Goal: Feedback & Contribution: Contribute content

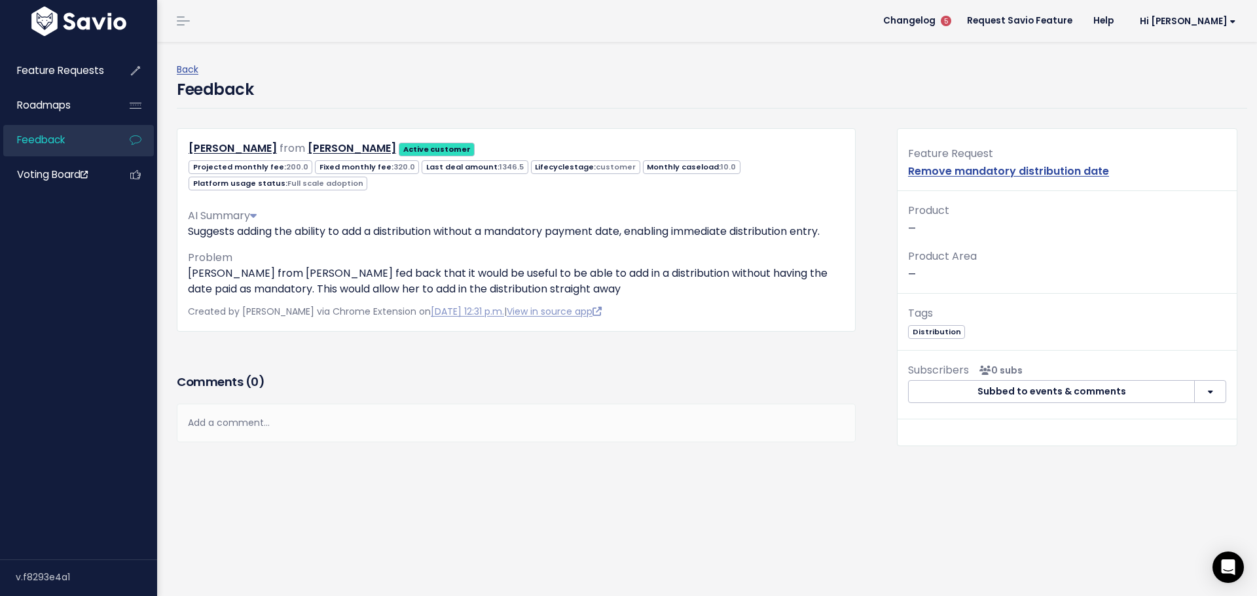
click at [84, 137] on link "Feedback" at bounding box center [55, 140] width 105 height 30
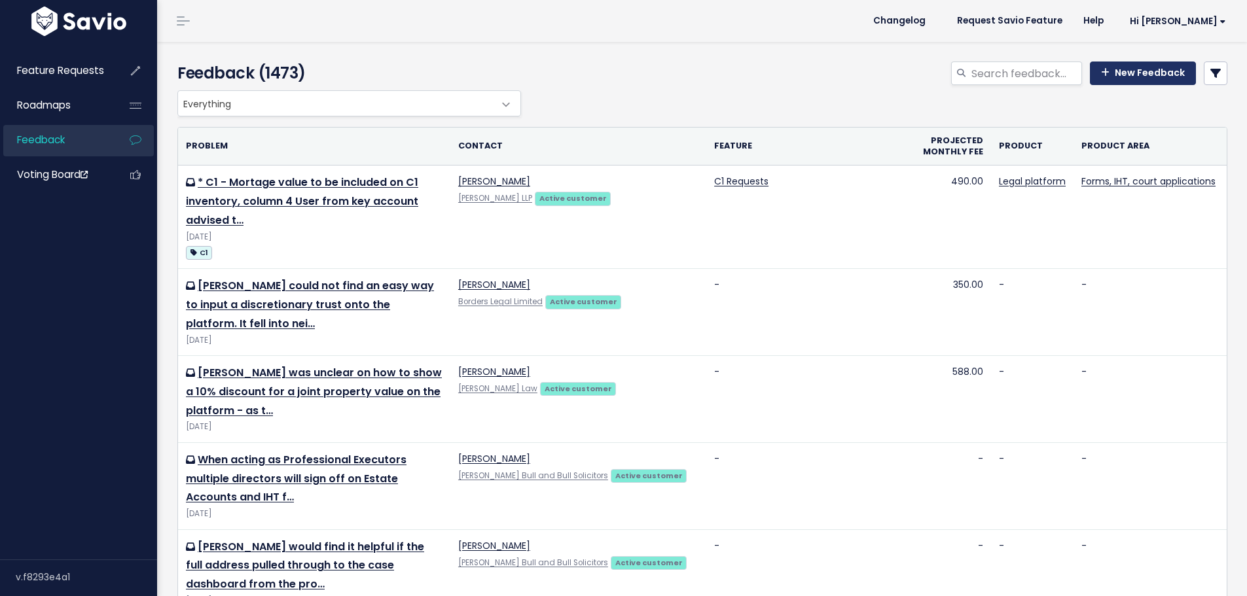
click at [1134, 71] on link "New Feedback" at bounding box center [1143, 74] width 106 height 24
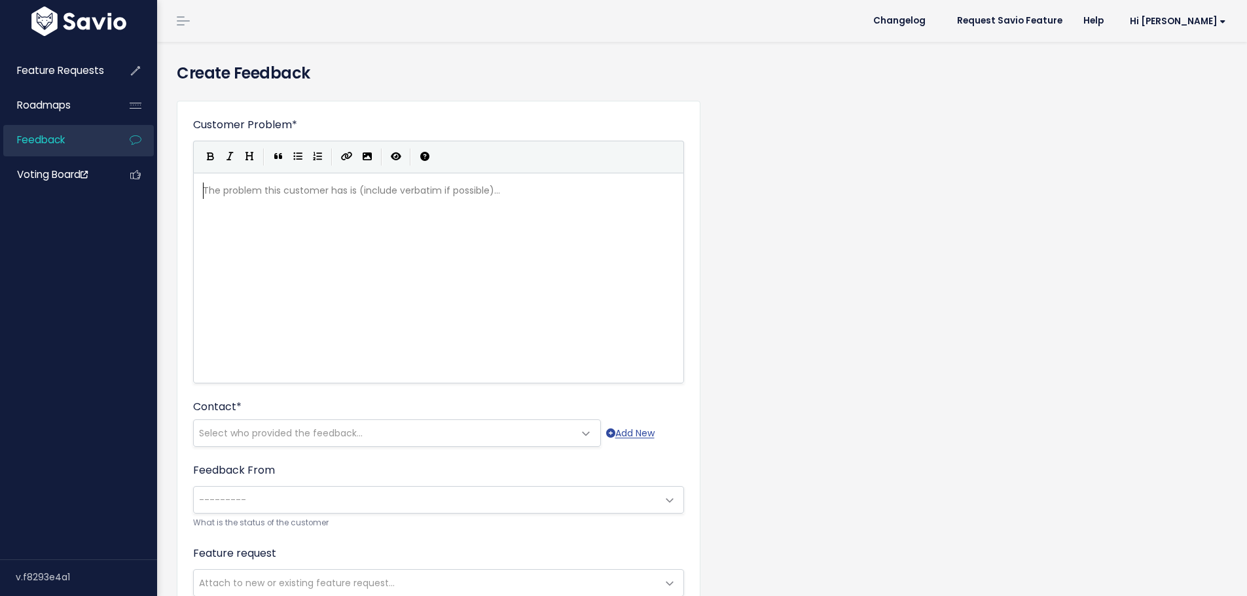
scroll to position [1, 0]
type textarea "Ap"
type textarea "bility to part realise and part transfer NIA"
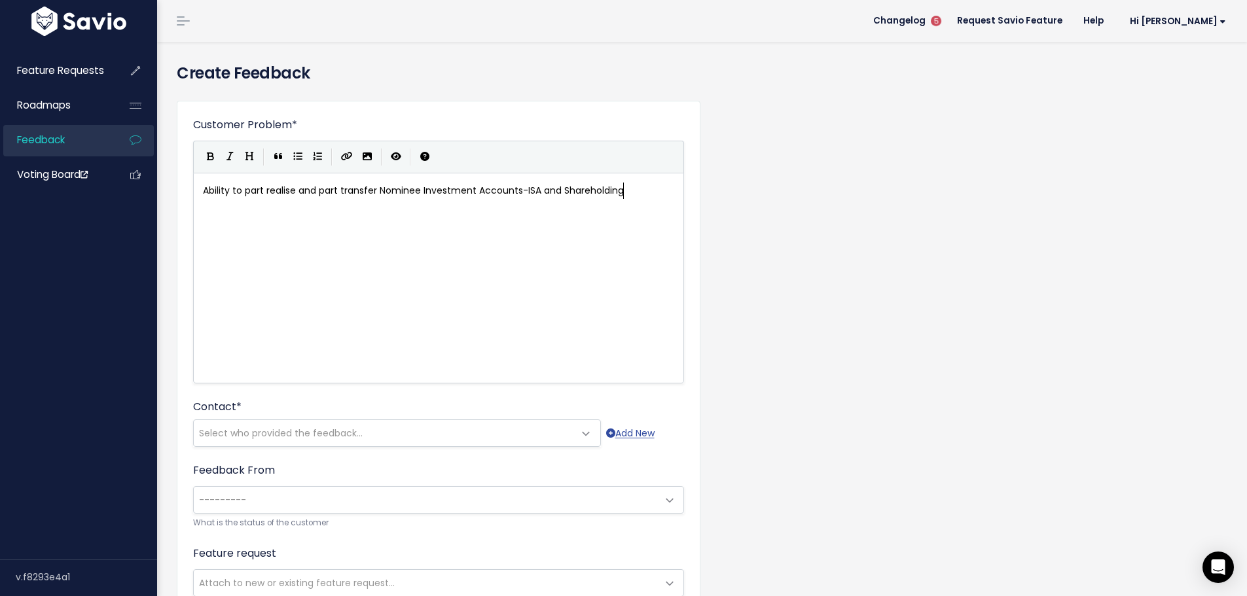
type textarea "ominee Investment Accounts-ISA and Shareholdings"
click at [378, 189] on span "Ability to part realise and part transfer Nominee Investment Accounts-ISA and S…" at bounding box center [415, 190] width 425 height 13
type textarea "shares held within"
type textarea "s"
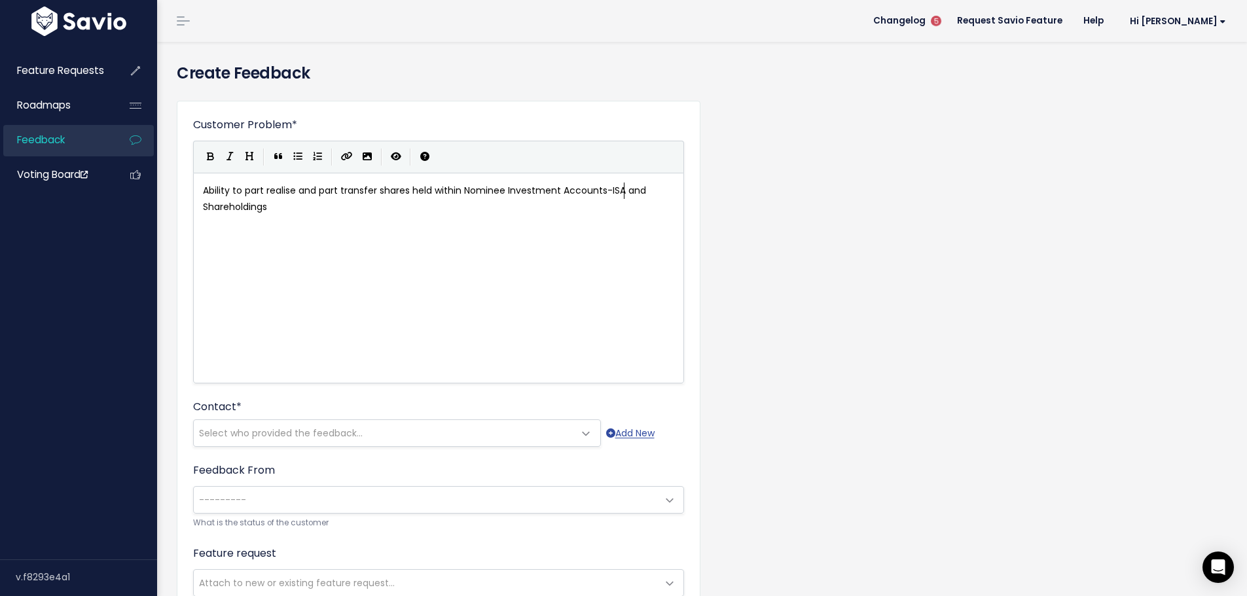
scroll to position [5, 5]
type textarea "Phus"
type textarea "yslical"
type textarea "ical"
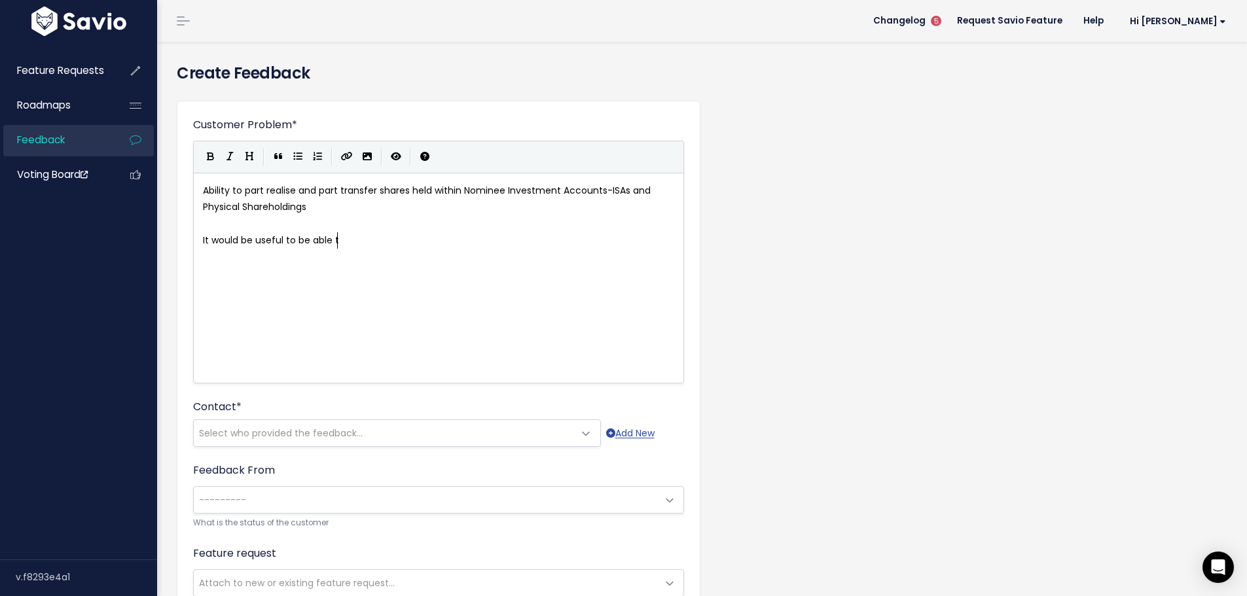
scroll to position [5, 143]
type textarea "It would be useful to be able to realise ad"
type textarea "nd"
type textarea "se ad"
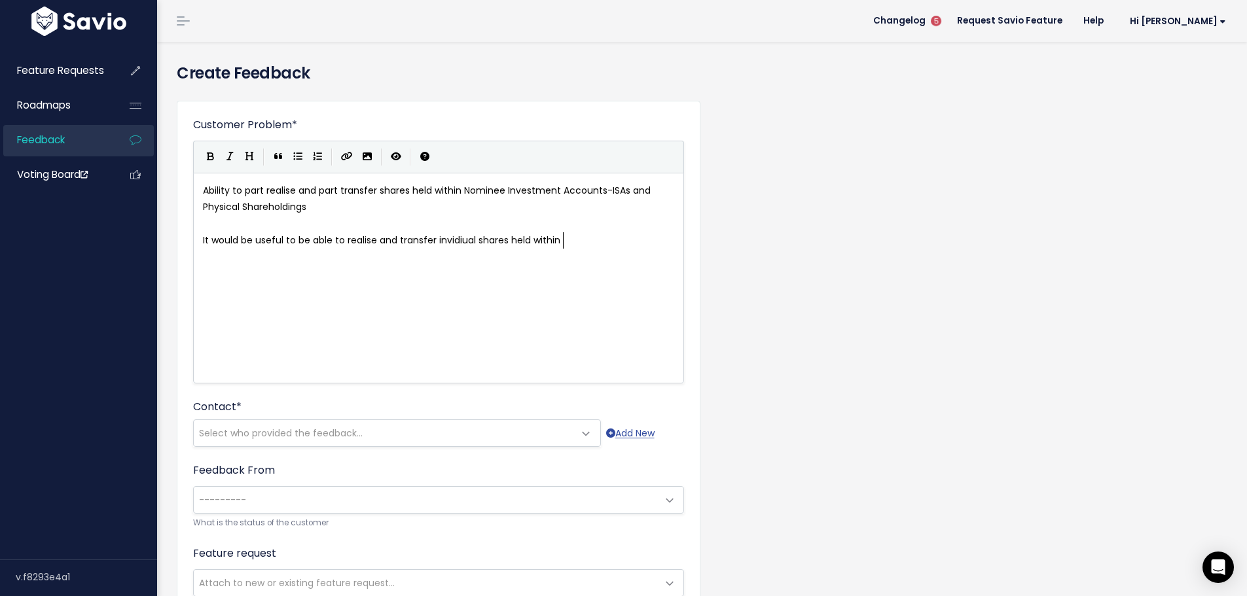
type textarea "nd transfer invidiual shares held within a"
type textarea "n NIA or shareholding"
type textarea "Solution for now is to realise into cl"
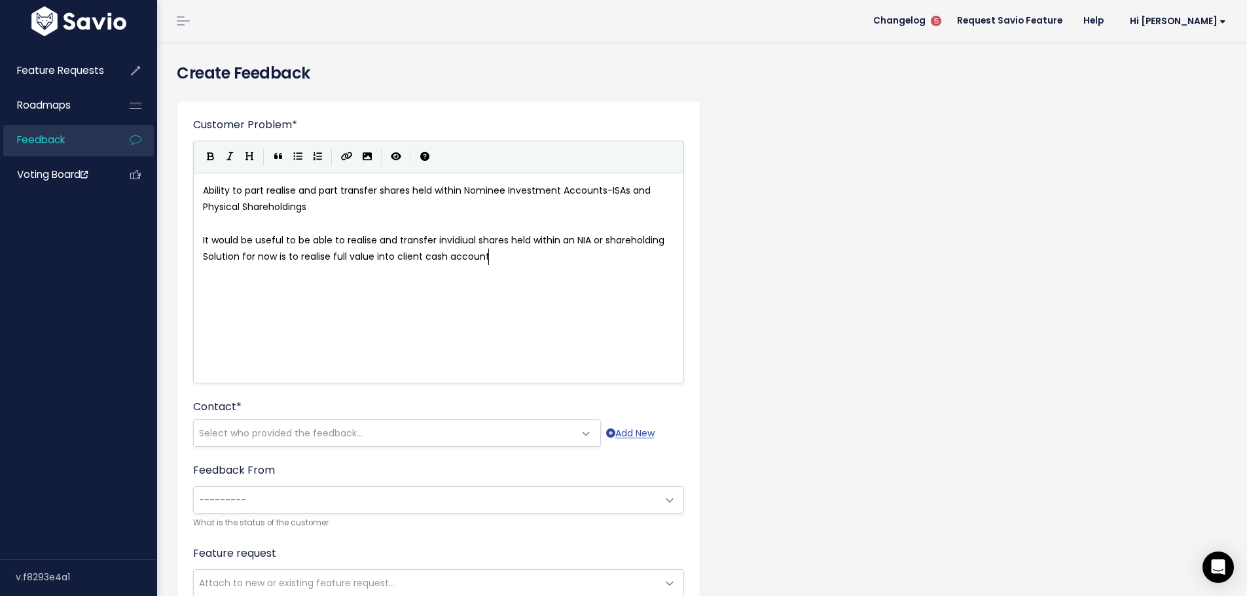
scroll to position [5, 156]
type textarea "full value into client cash account (to ensure t"
type textarea "di"
type textarea "any gain/o"
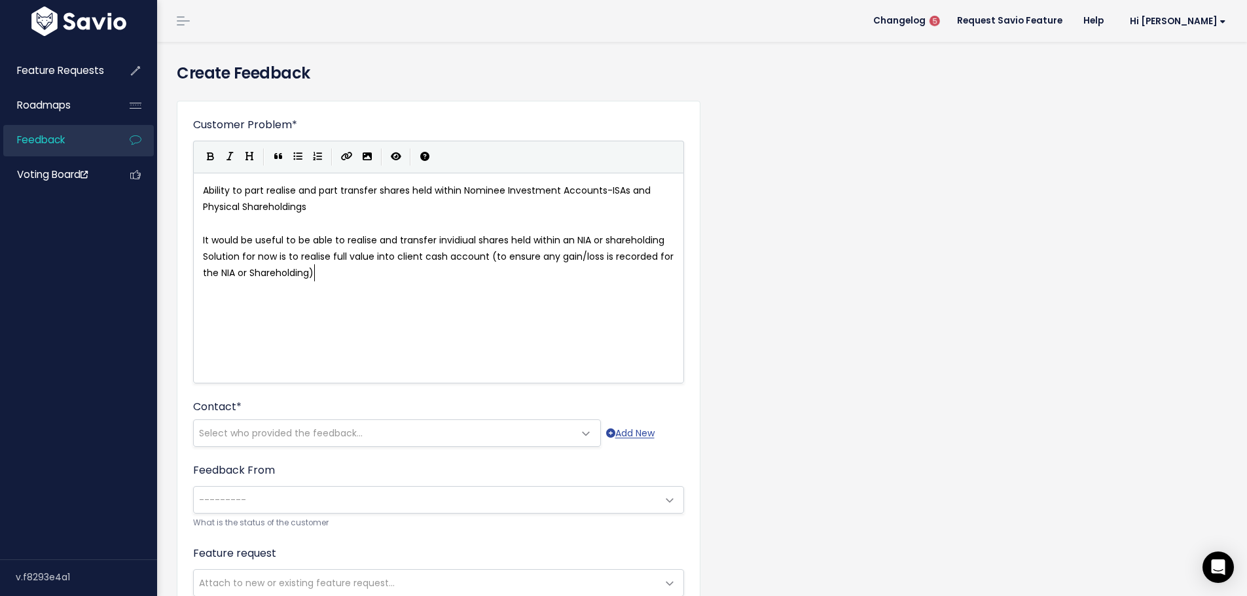
type textarea "loss is recorded for the NIA or Shareholding)"
click at [602, 255] on span "Solution for now is to realise full value into client cash account (to ensure a…" at bounding box center [439, 264] width 473 height 29
type textarea "from"
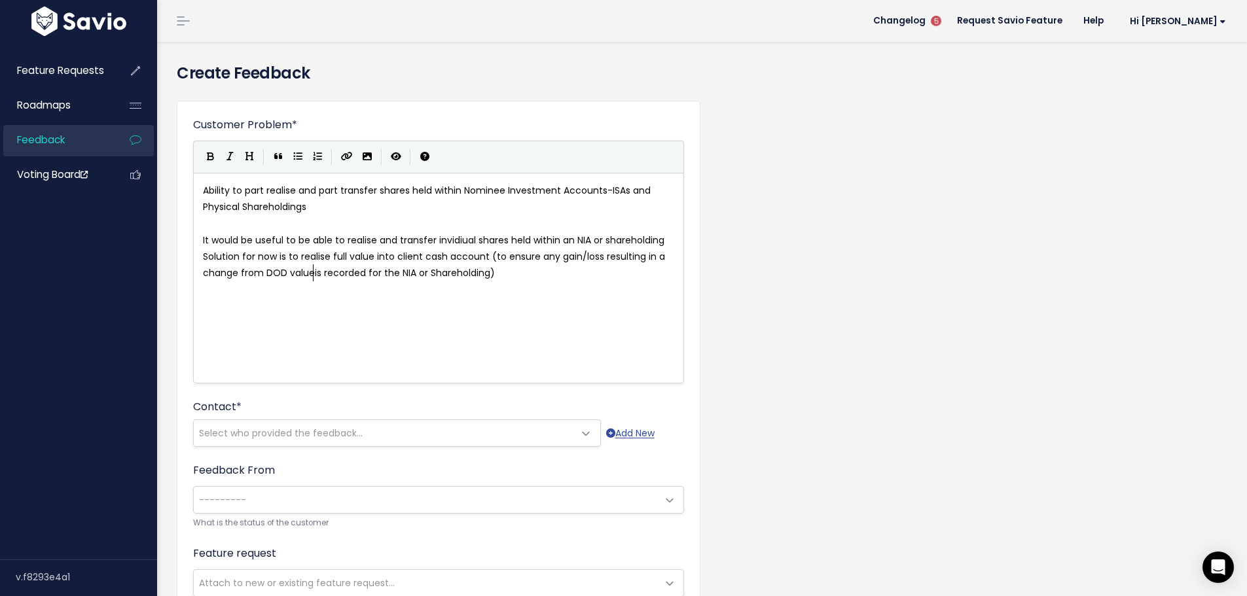
type textarea "resulting in a change from DOD value"
type textarea "then distribvu"
type textarea "bute as neeed"
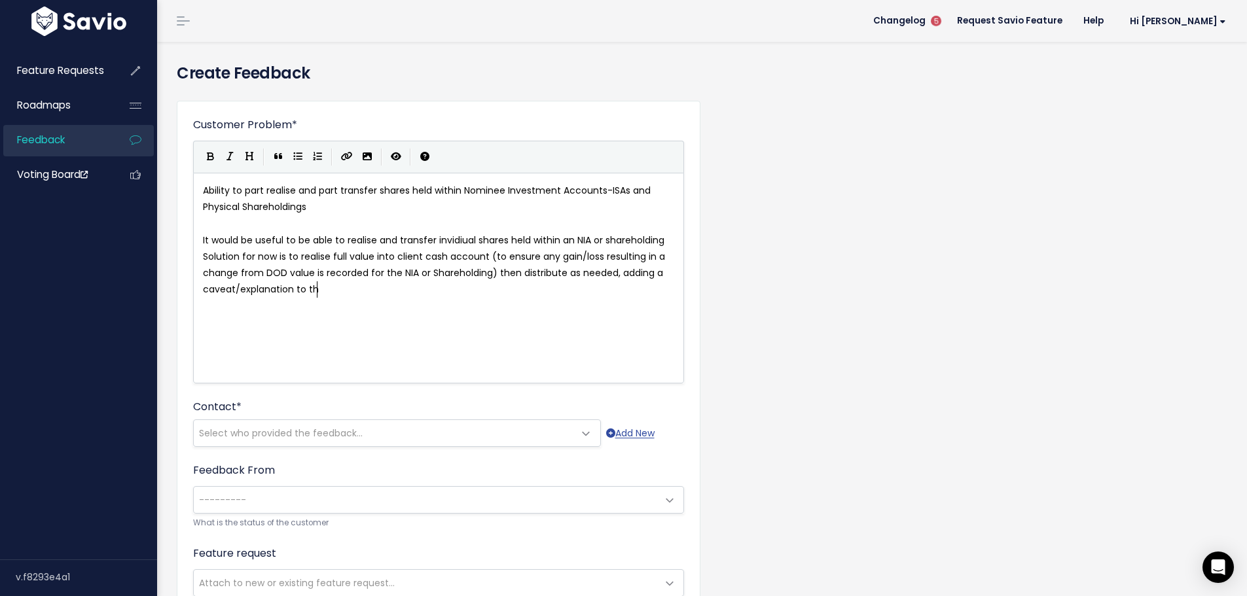
scroll to position [5, 188]
type textarea "ded, adding a caveat/explanation to the summary page"
type textarea "Ability to part realise and part transfer shares held within Nominee Investment…"
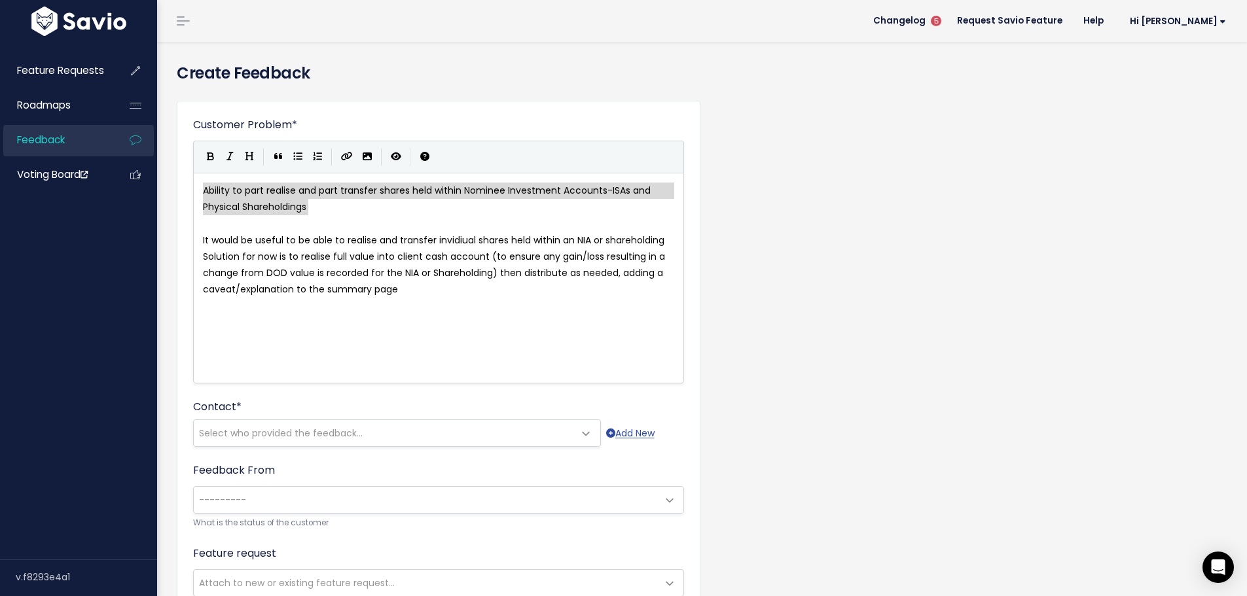
drag, startPoint x: 317, startPoint y: 213, endPoint x: 167, endPoint y: 192, distance: 151.4
click at [313, 243] on span "It would be useful to be able to realise and transfer invidiual shares held wit…" at bounding box center [433, 240] width 461 height 13
click at [405, 289] on pre "Solution for now is to realise full value into client cash account (to ensure a…" at bounding box center [443, 274] width 486 height 50
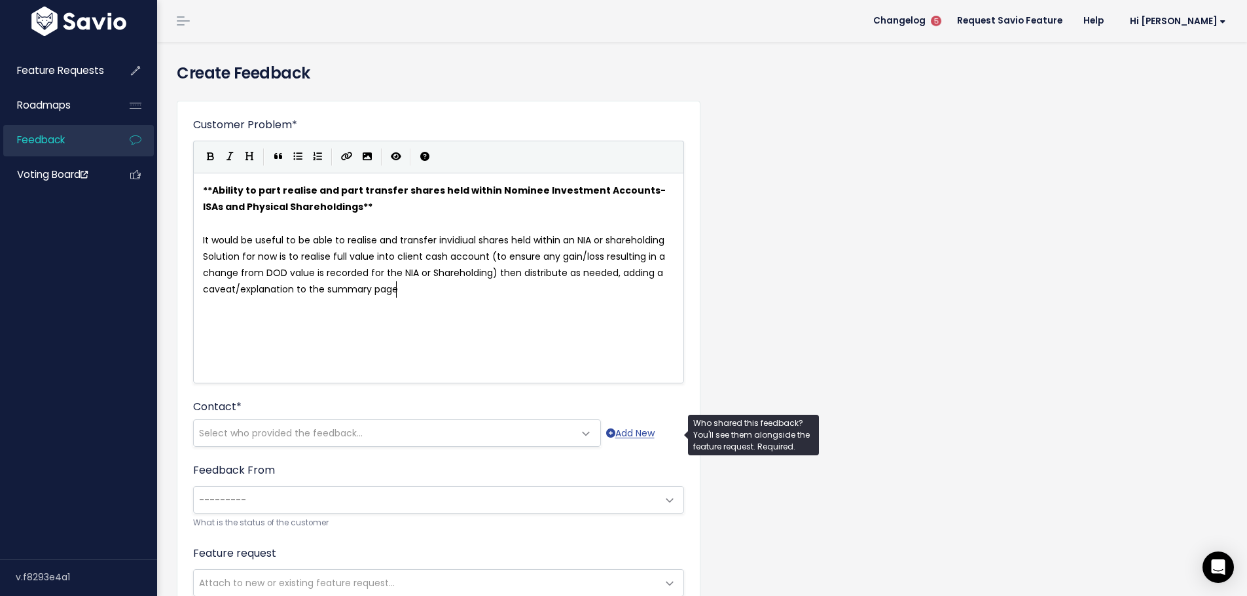
click at [336, 425] on span "Select who provided the feedback..." at bounding box center [384, 433] width 380 height 26
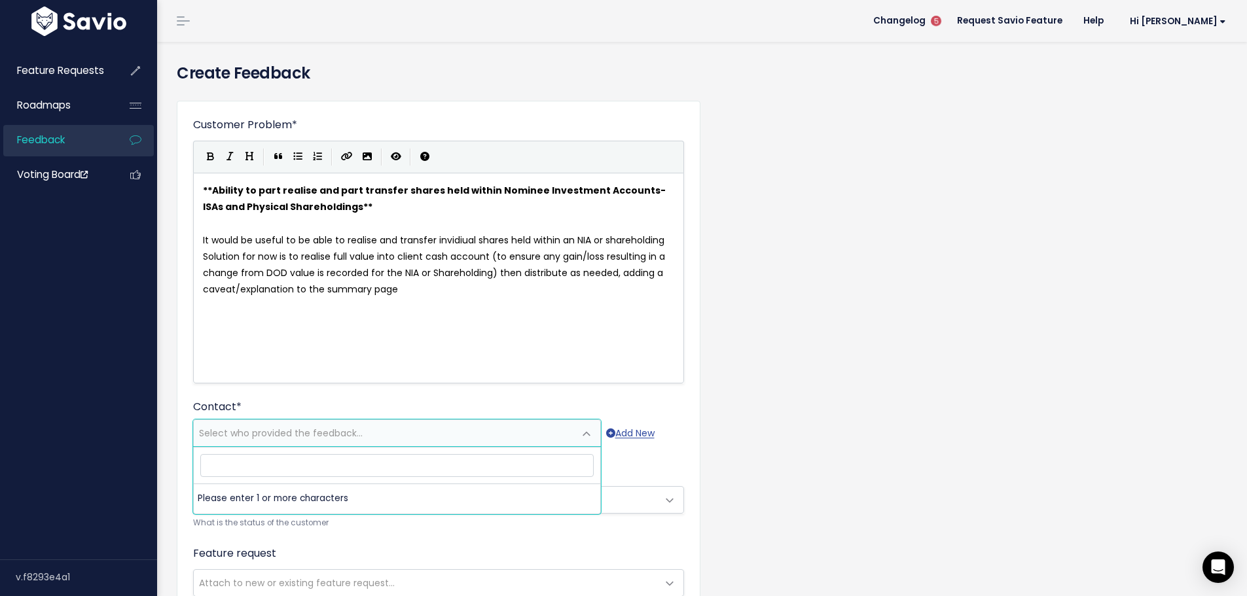
click at [353, 303] on div "x ** Ability to part realise and part transfer shares held within Nominee Inves…" at bounding box center [454, 294] width 509 height 229
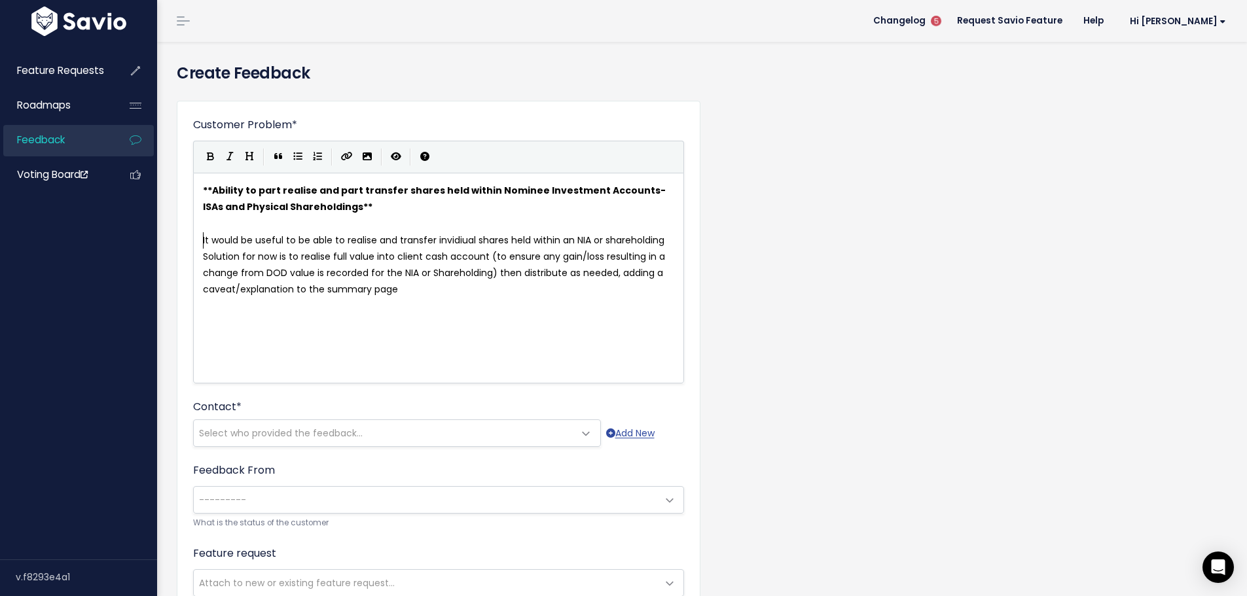
click at [202, 238] on pre "It would be useful to be able to realise and transfer invidiual shares held wit…" at bounding box center [443, 240] width 486 height 16
click at [300, 160] on icon "Generic List" at bounding box center [297, 156] width 9 height 9
click at [295, 159] on icon "Generic List" at bounding box center [297, 156] width 9 height 9
click at [299, 160] on icon "Generic List" at bounding box center [297, 156] width 9 height 9
click at [458, 289] on pre "* Solution for now is to realise full value into client cash account (to ensure…" at bounding box center [443, 274] width 486 height 50
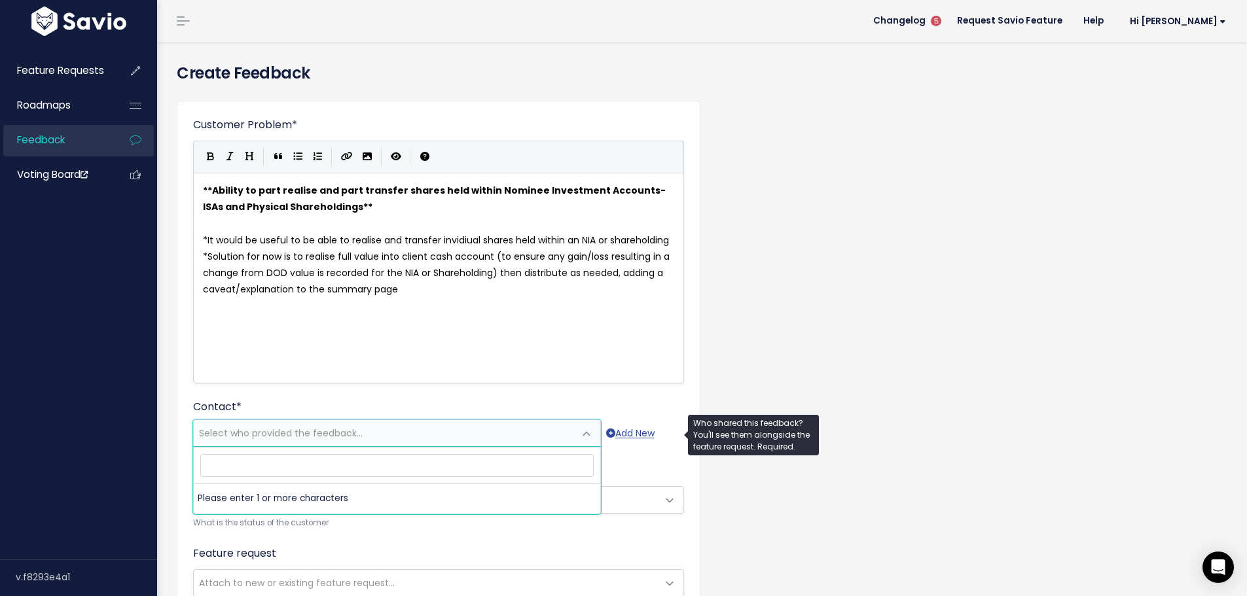
click at [350, 433] on span "Select who provided the feedback..." at bounding box center [281, 433] width 164 height 13
type input "."
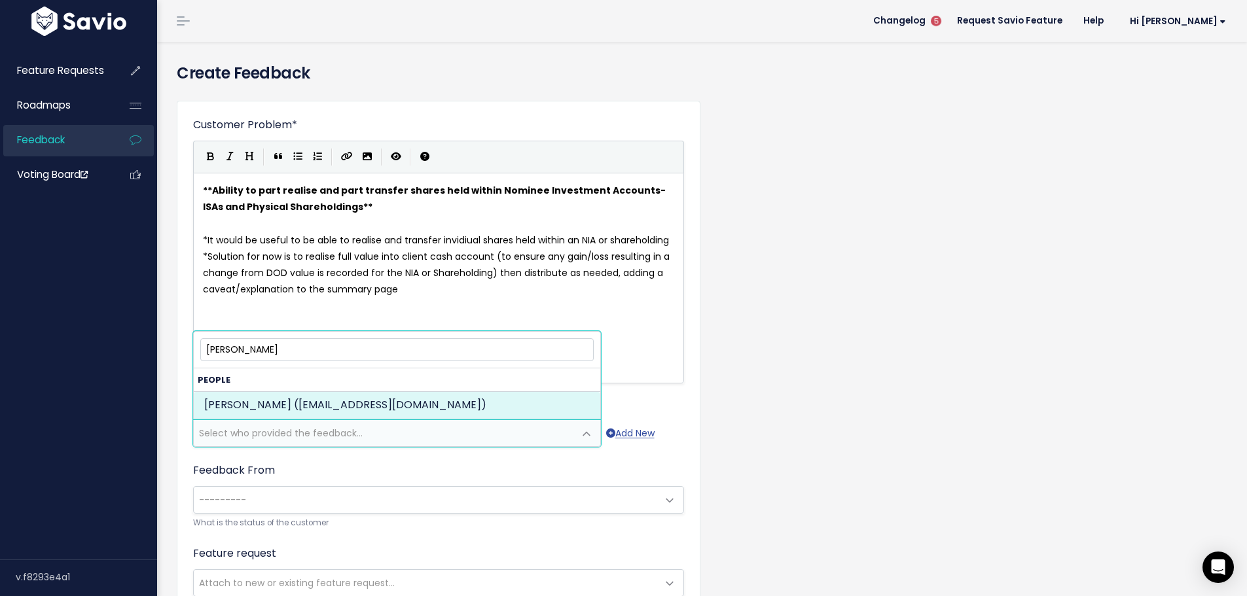
type input "lindsay nicho"
select select "ACTIVE"
select select "92661888"
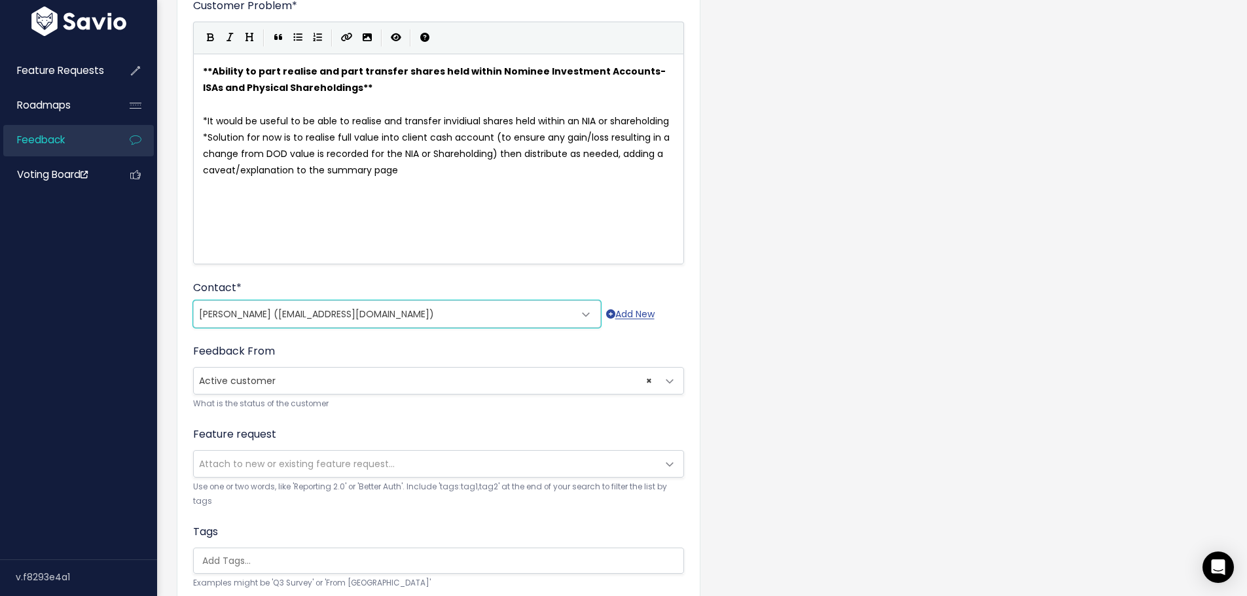
scroll to position [131, 0]
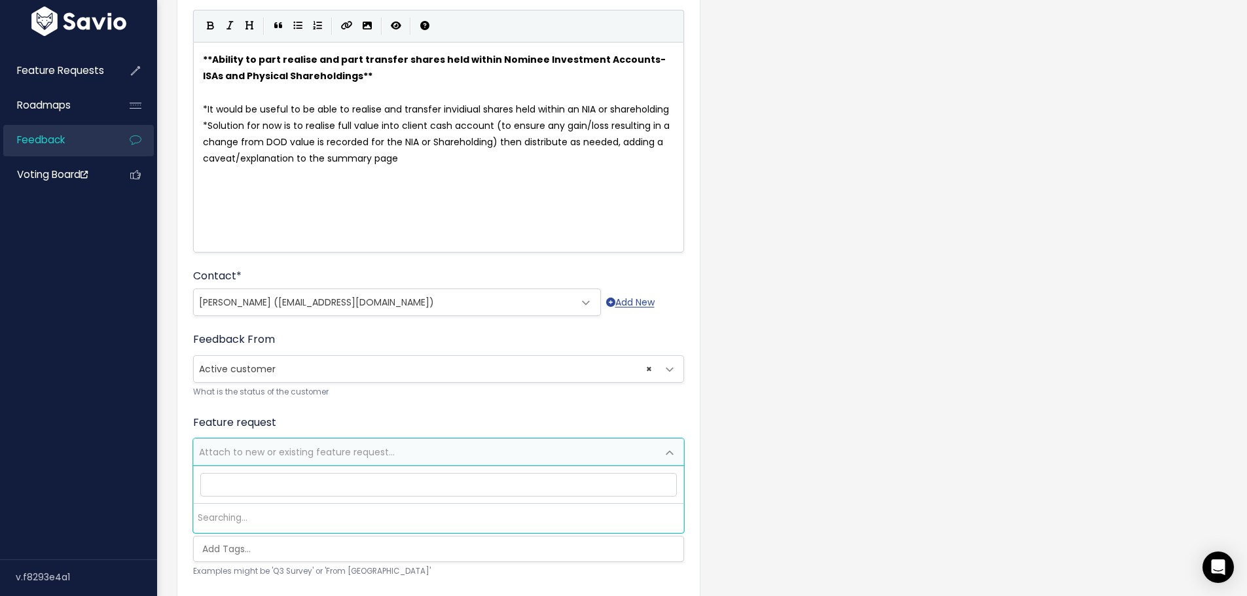
click at [345, 449] on span "Attach to new or existing feature request..." at bounding box center [297, 452] width 196 height 13
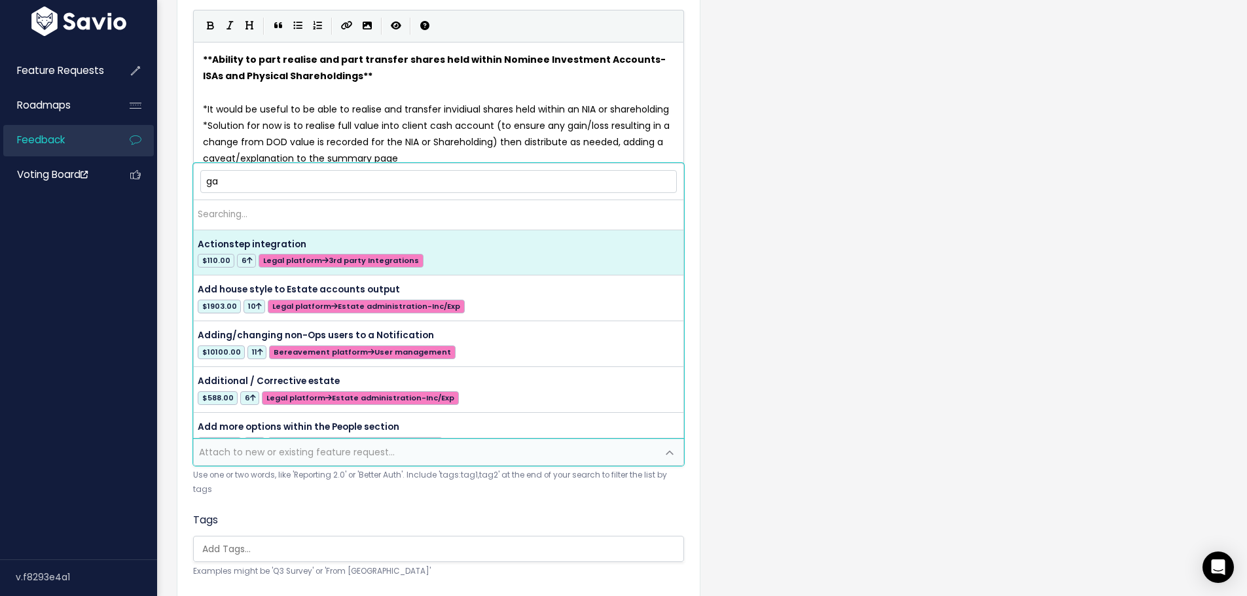
type input "gap"
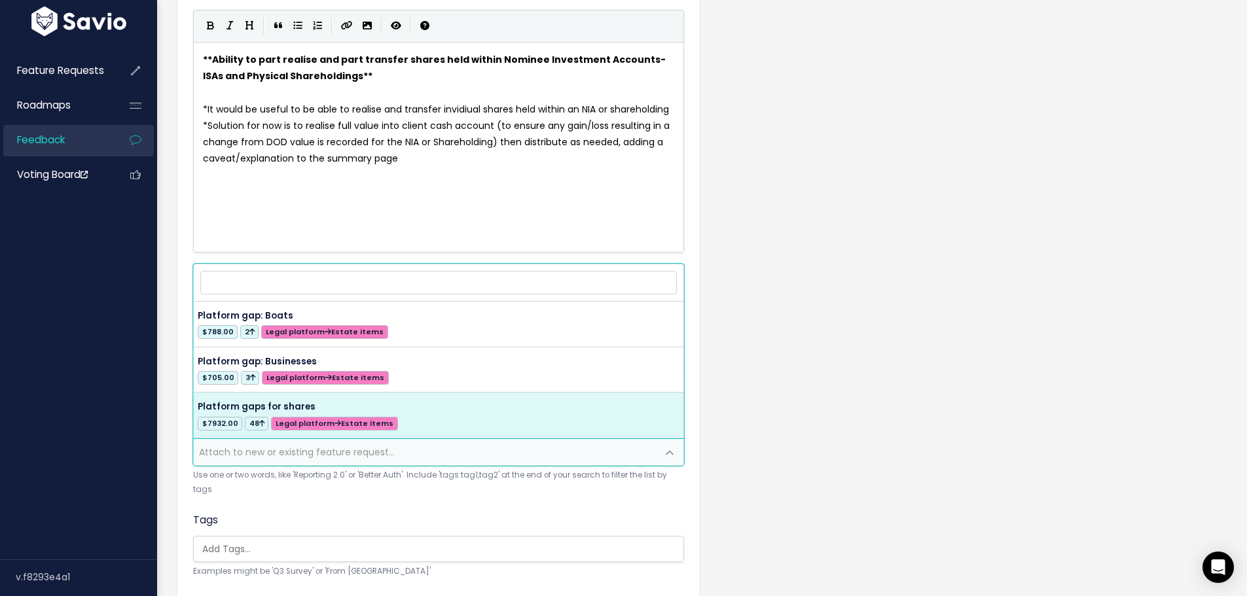
select select "18391"
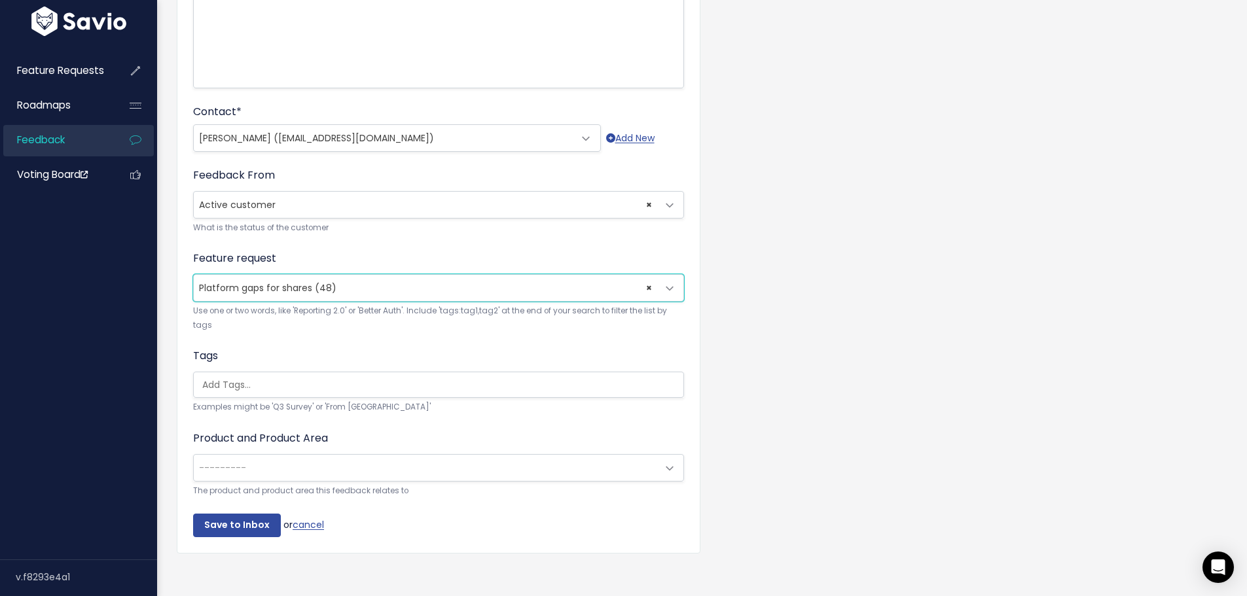
scroll to position [314, 0]
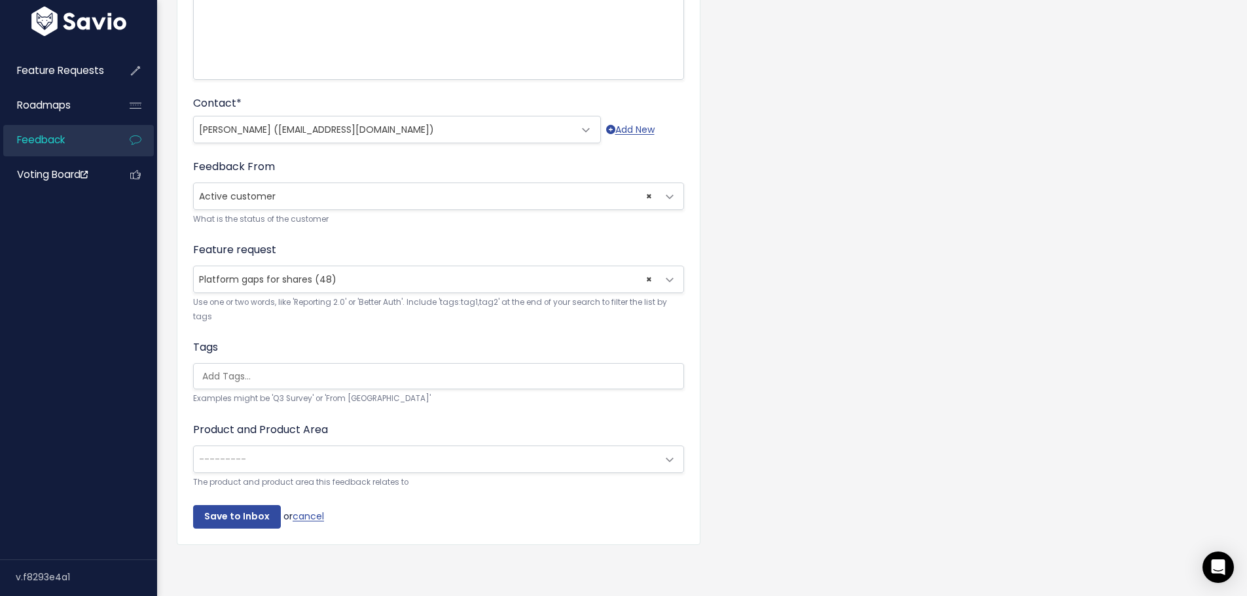
click at [311, 371] on input "search" at bounding box center [442, 377] width 490 height 14
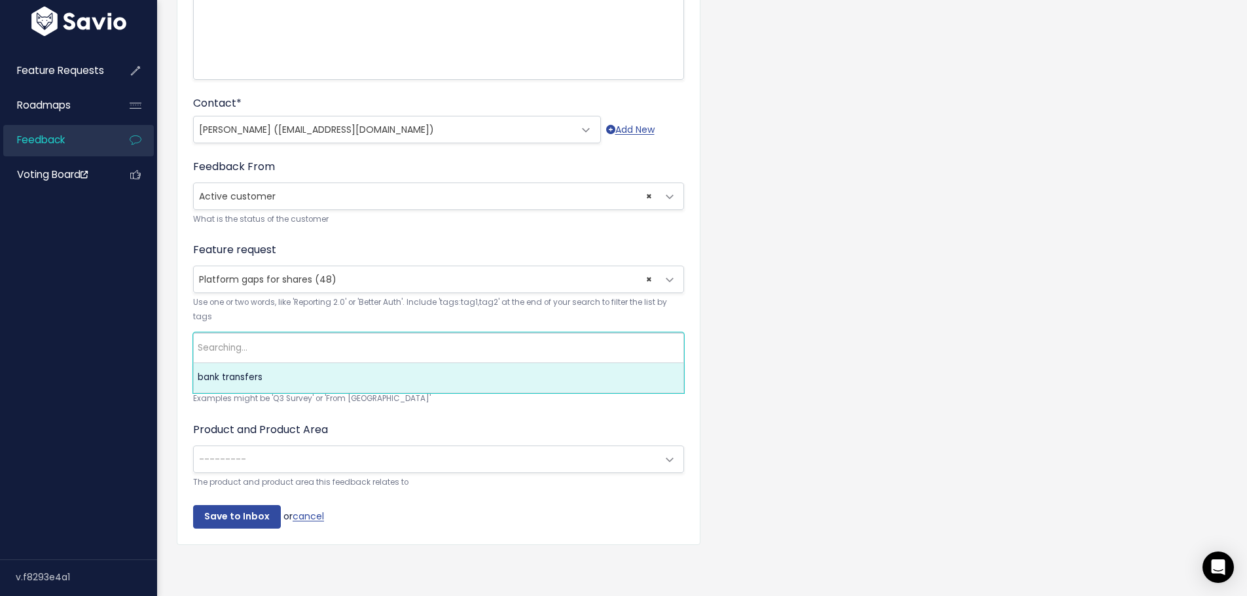
type input "t"
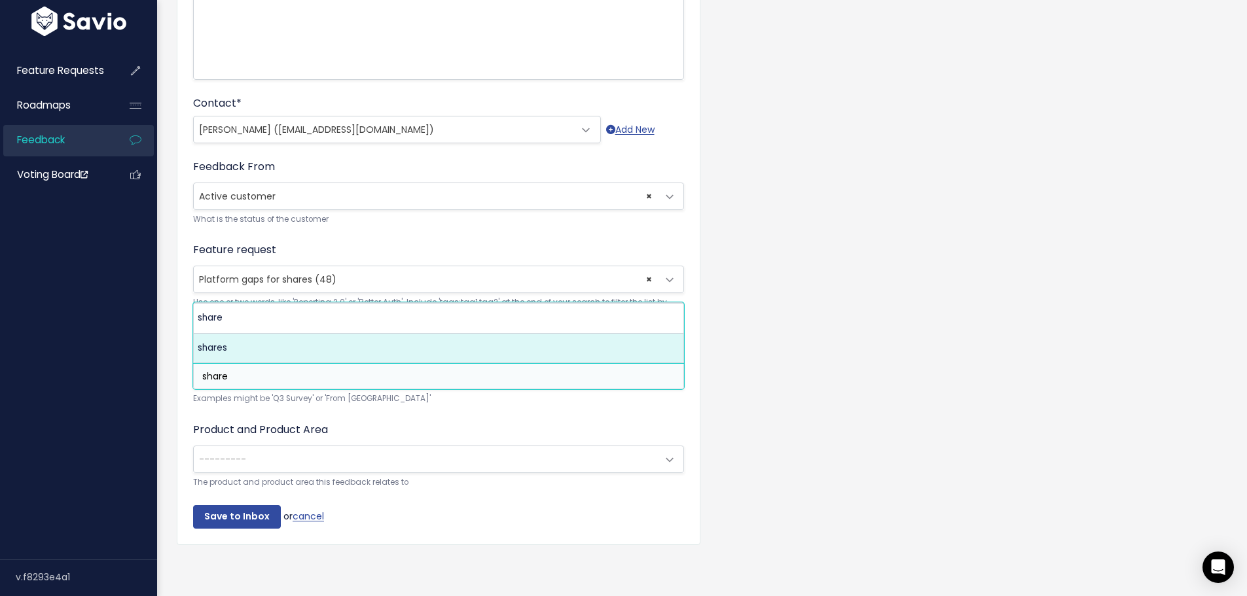
type input "share"
select select "5139"
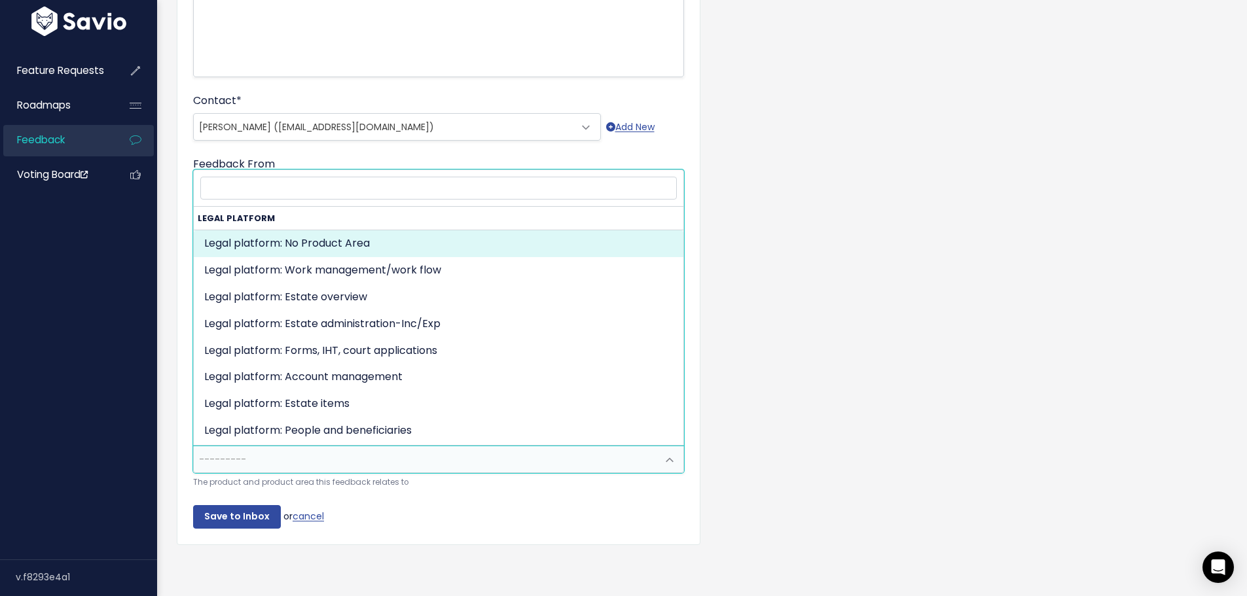
click at [321, 456] on span "---------" at bounding box center [425, 459] width 463 height 26
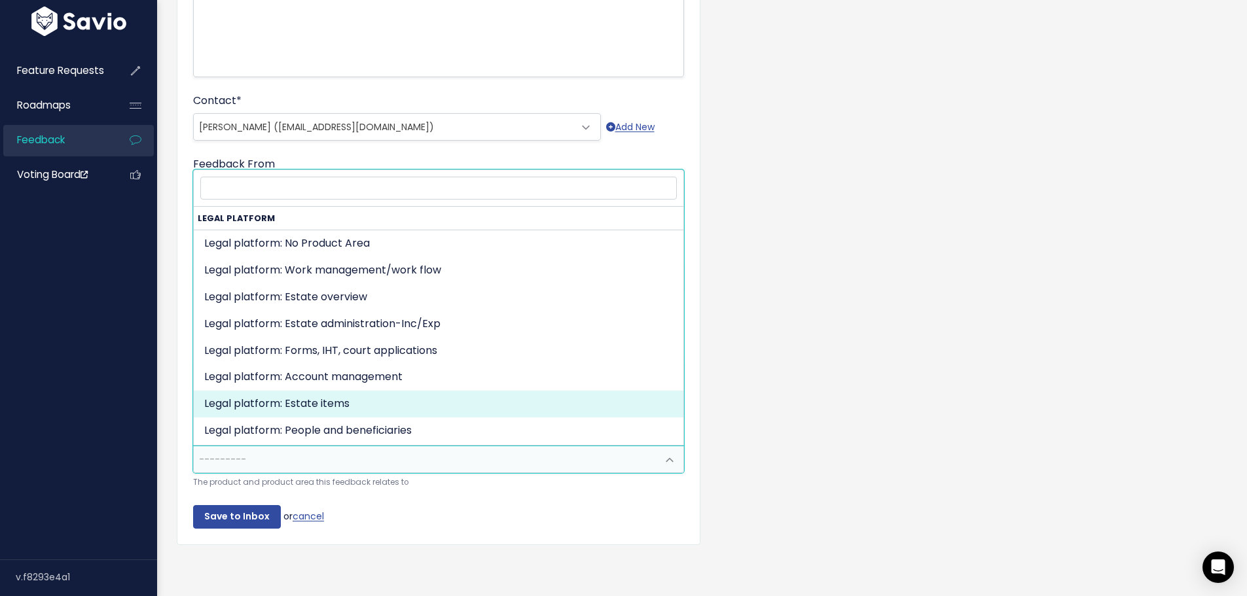
select select "MAIN:ESTATE_ITEMS"
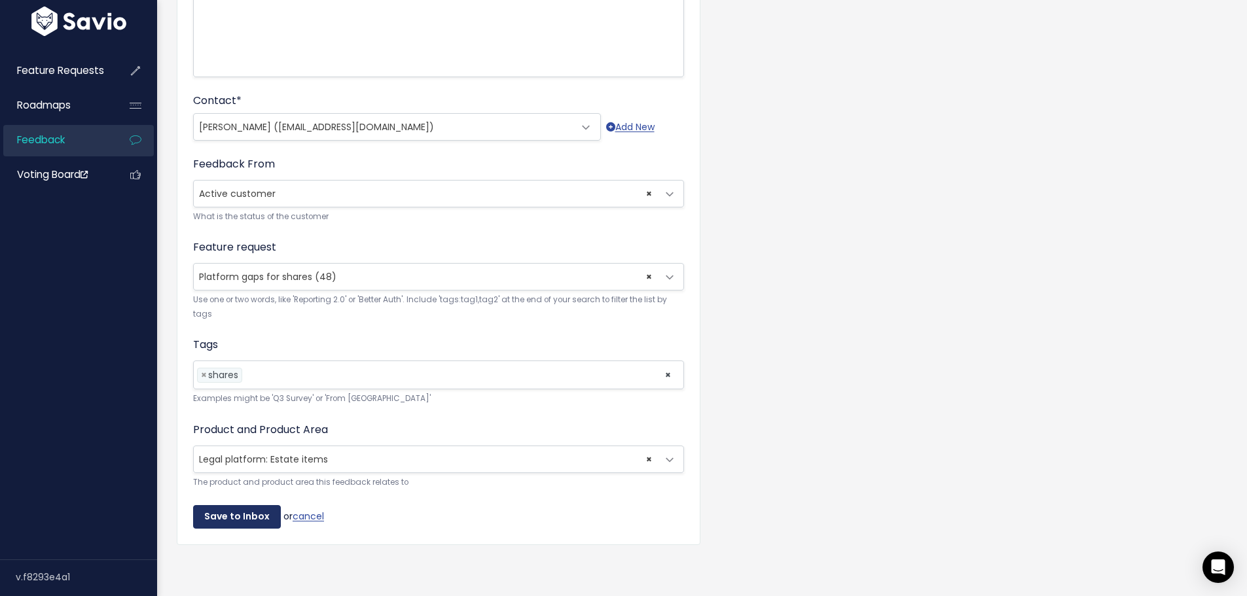
click at [247, 505] on input "Save to Inbox" at bounding box center [237, 517] width 88 height 24
